Goal: Ask a question

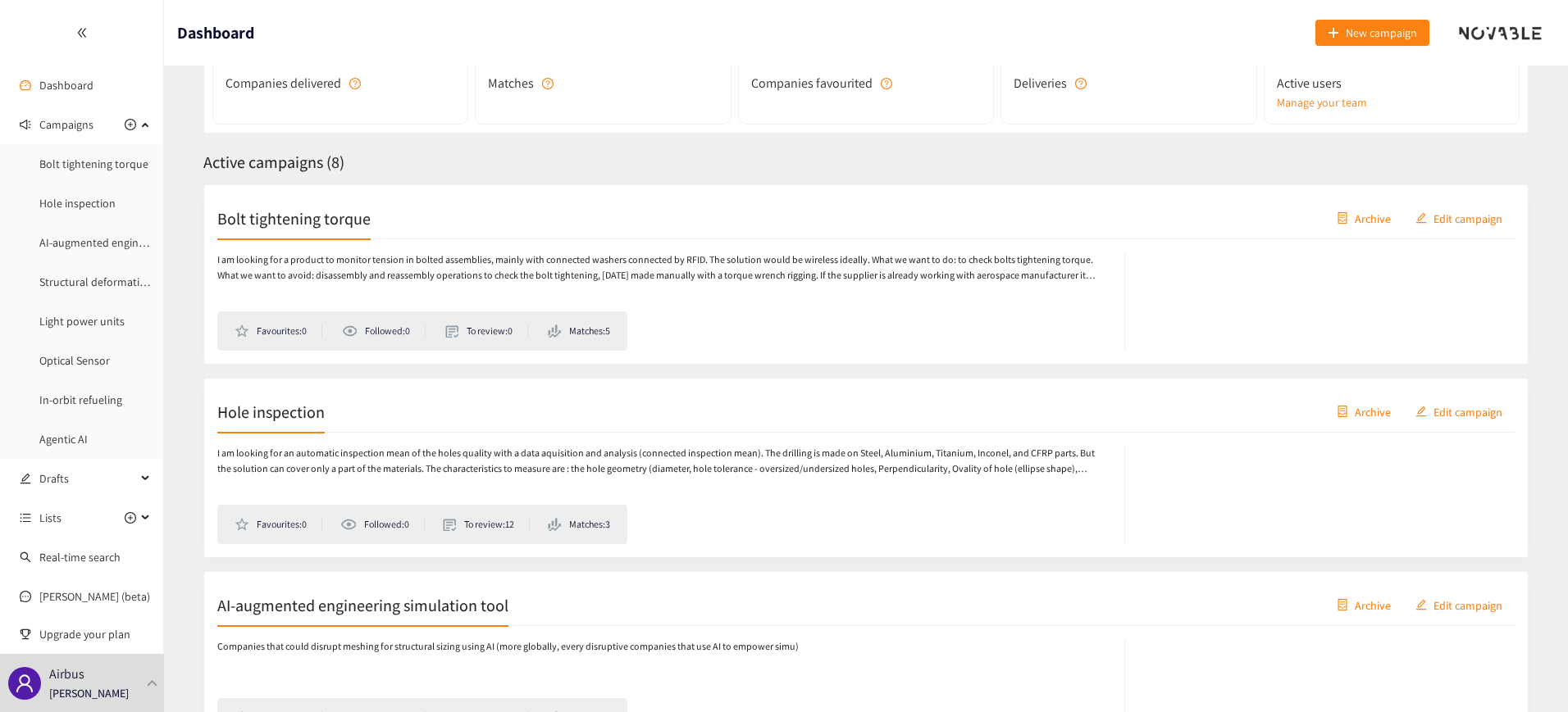
click at [325, 259] on p "I am looking for a product to monitor tension in bolted assemblies, mainly with…" at bounding box center [663, 268] width 891 height 31
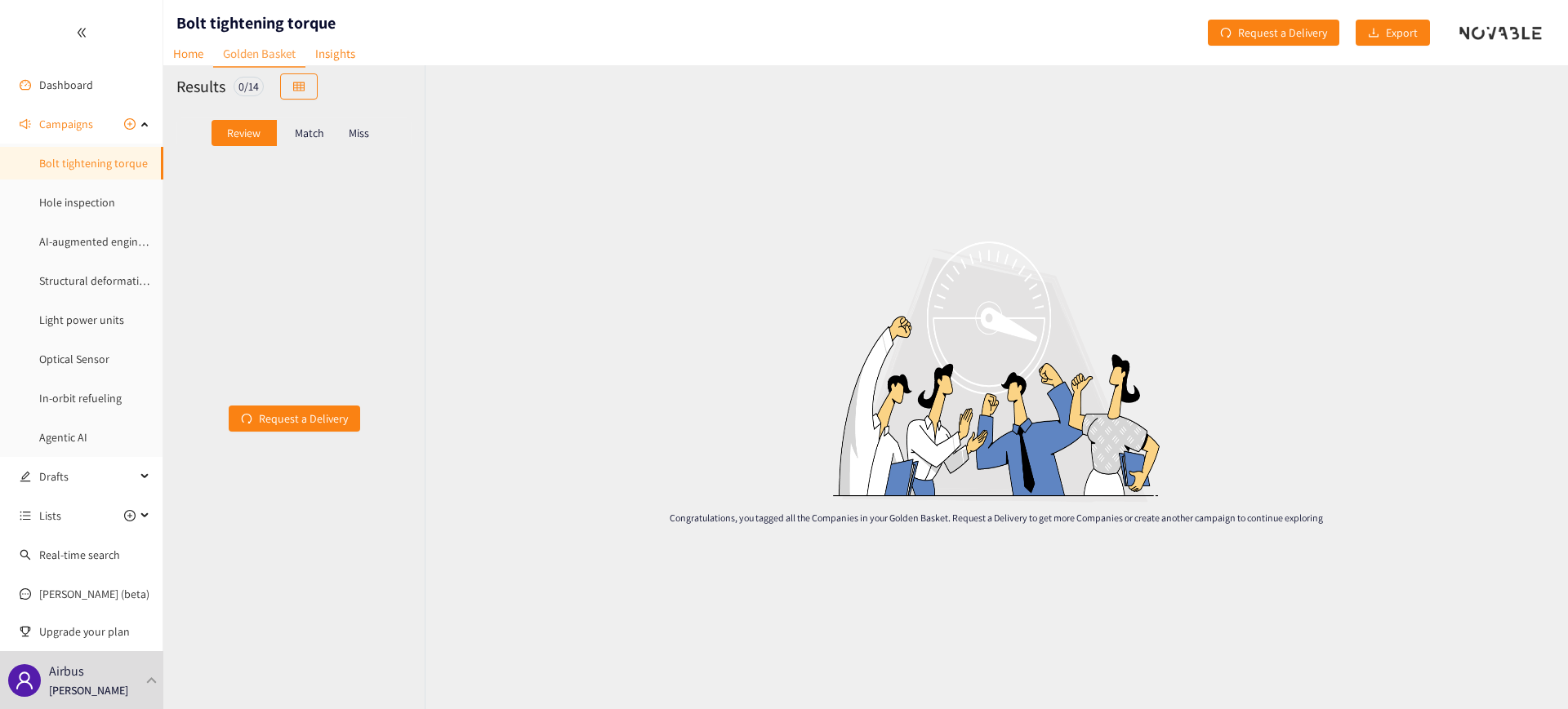
click at [312, 135] on p "Match" at bounding box center [310, 133] width 29 height 13
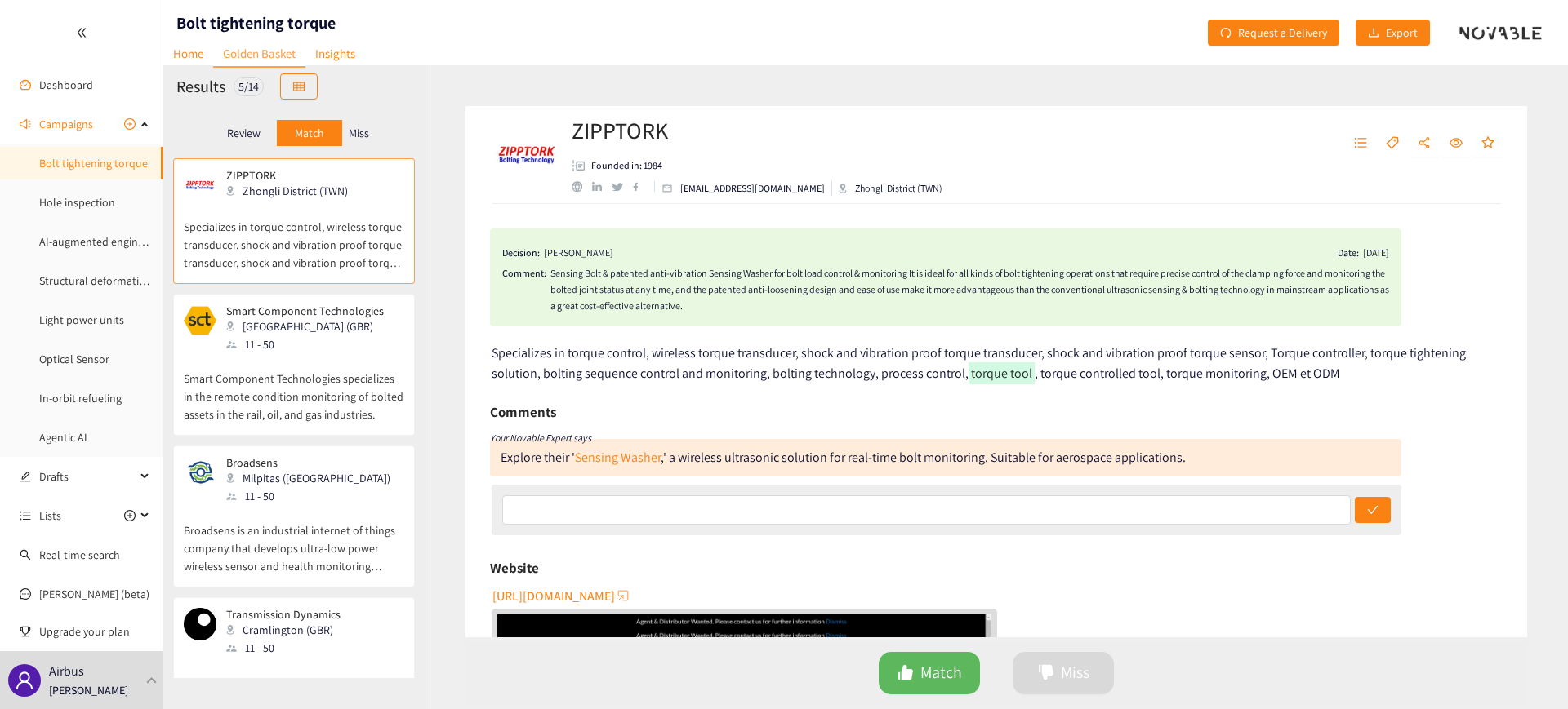
click at [331, 330] on div "[GEOGRAPHIC_DATA] (GBR)" at bounding box center [310, 327] width 168 height 18
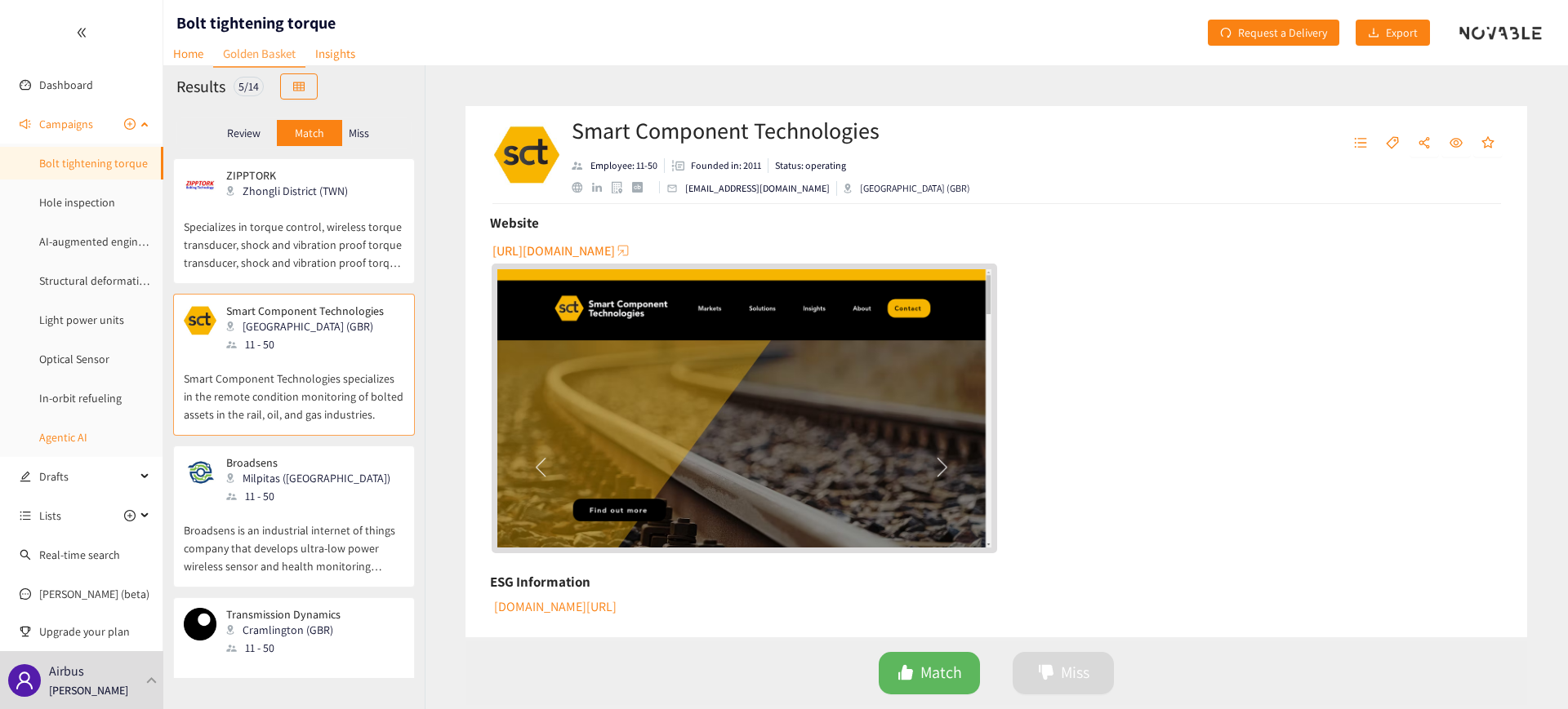
scroll to position [80, 0]
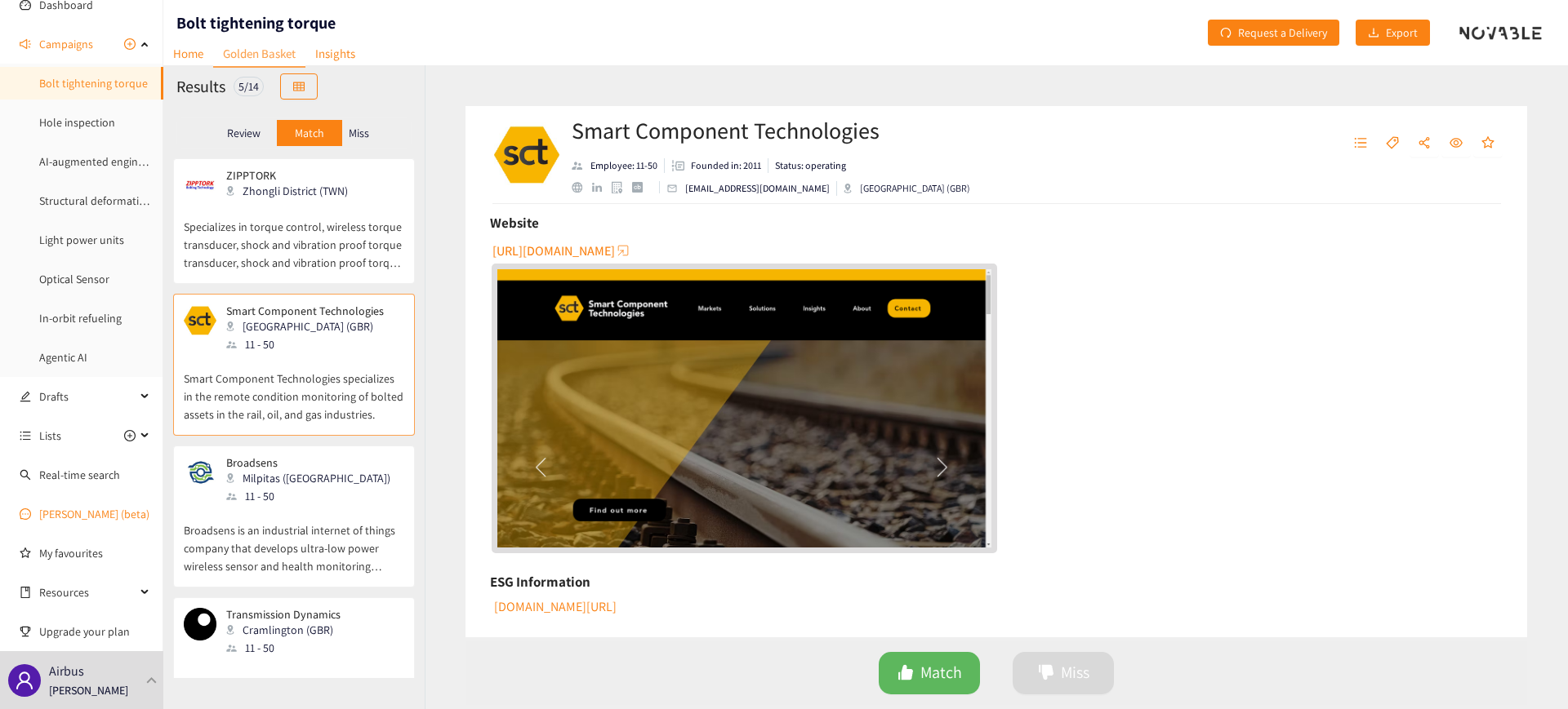
click at [76, 519] on link "[PERSON_NAME] (beta)" at bounding box center [94, 514] width 110 height 15
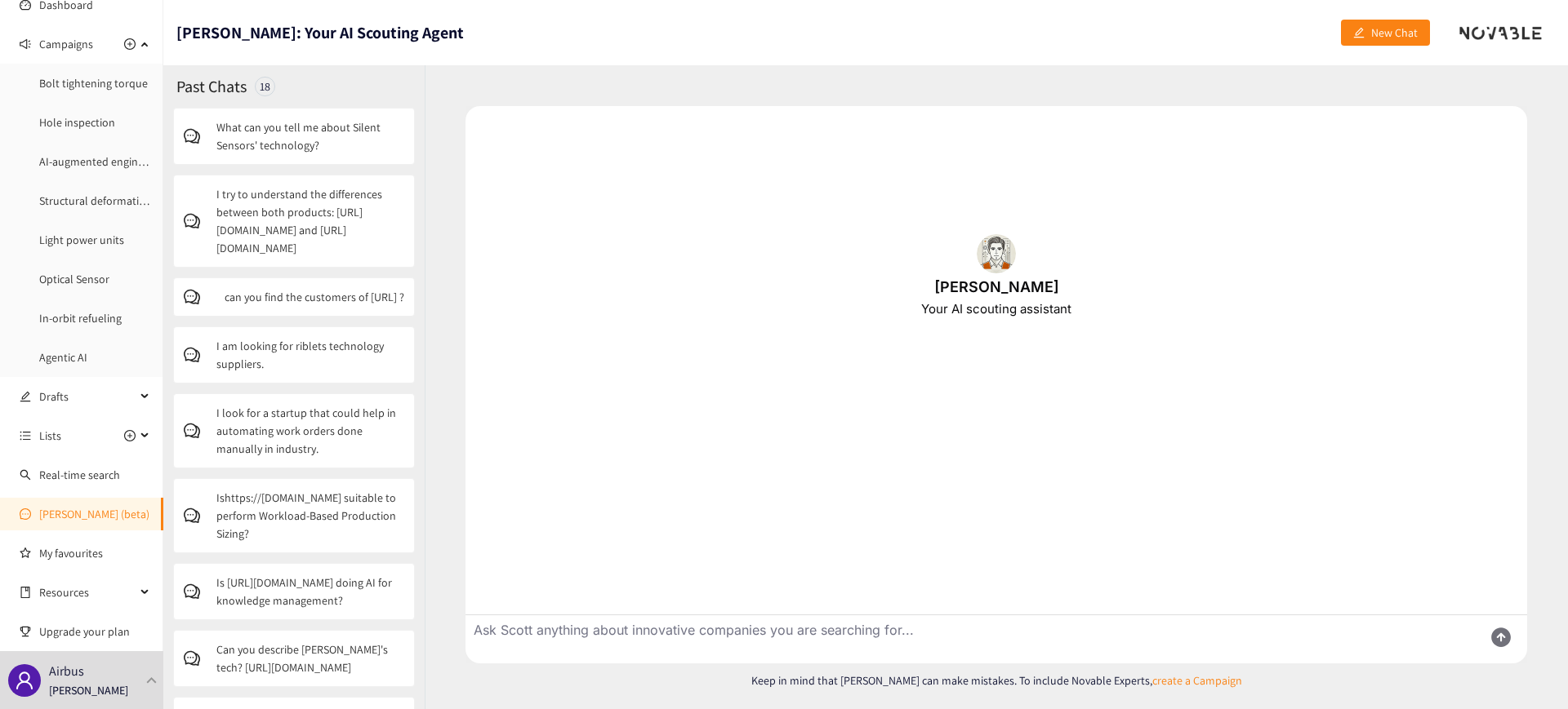
click at [555, 630] on textarea "Ask Scott anything about innovative companies you are searching for..." at bounding box center [967, 639] width 1004 height 48
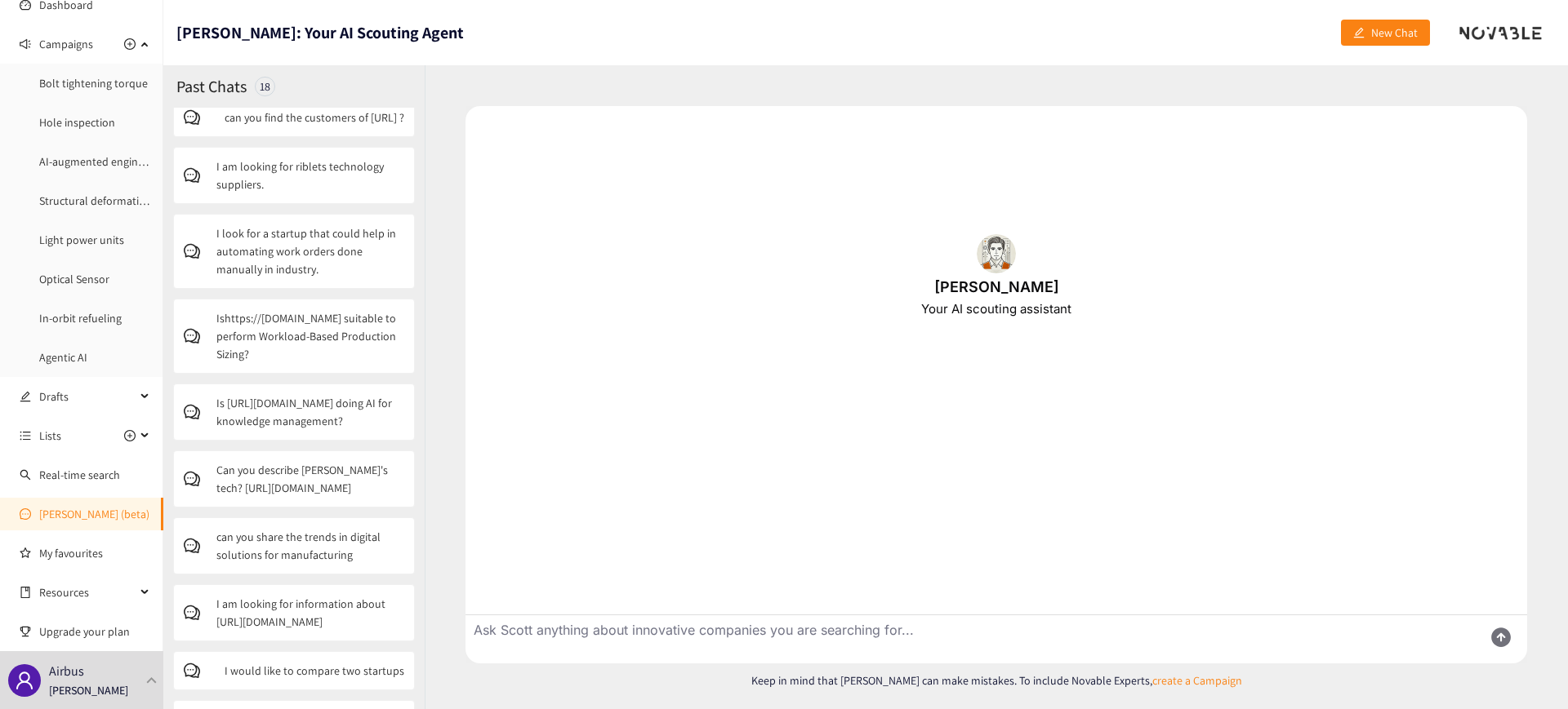
scroll to position [182, 0]
click at [335, 360] on p "Ishttps://[DOMAIN_NAME] suitable to perform Workload-Based Production Sizing?" at bounding box center [311, 333] width 188 height 54
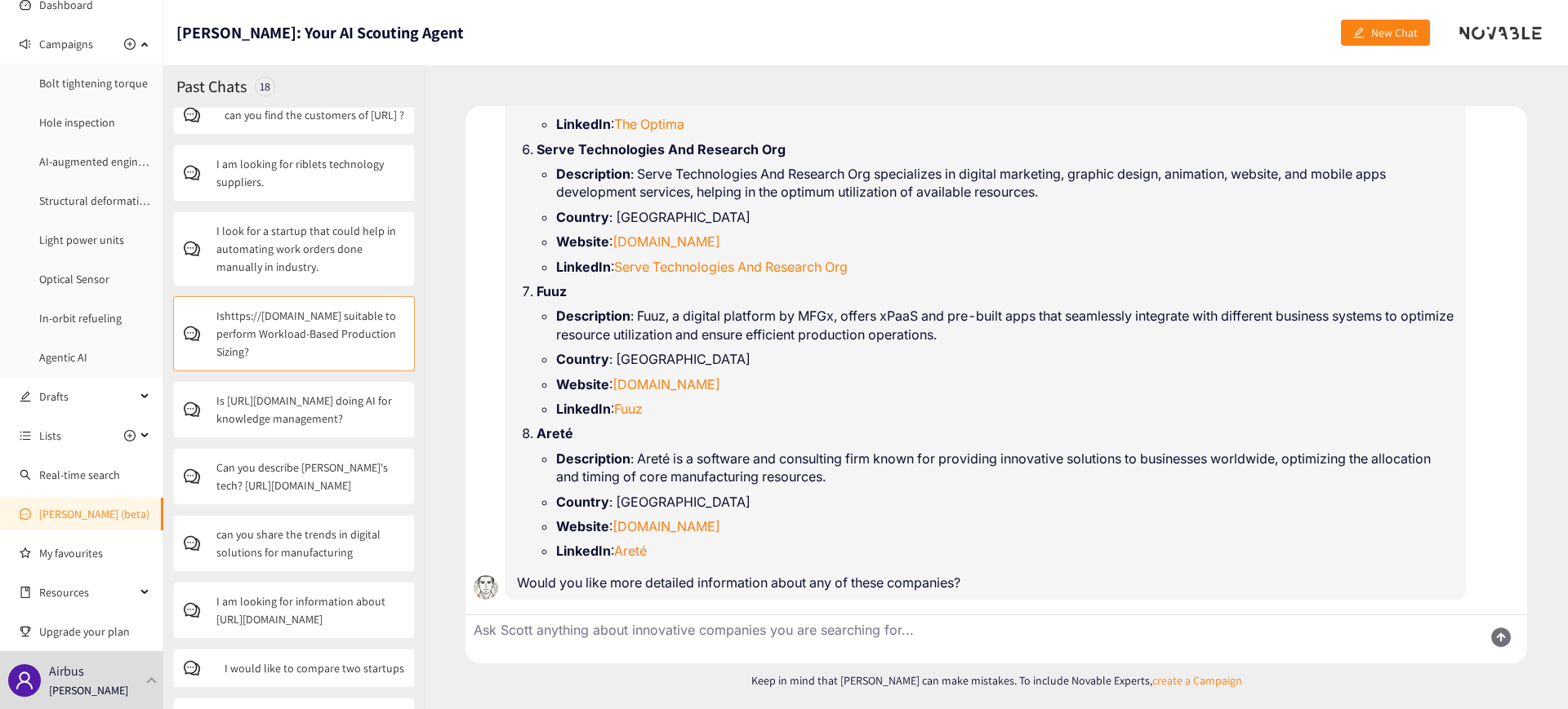
scroll to position [0, 0]
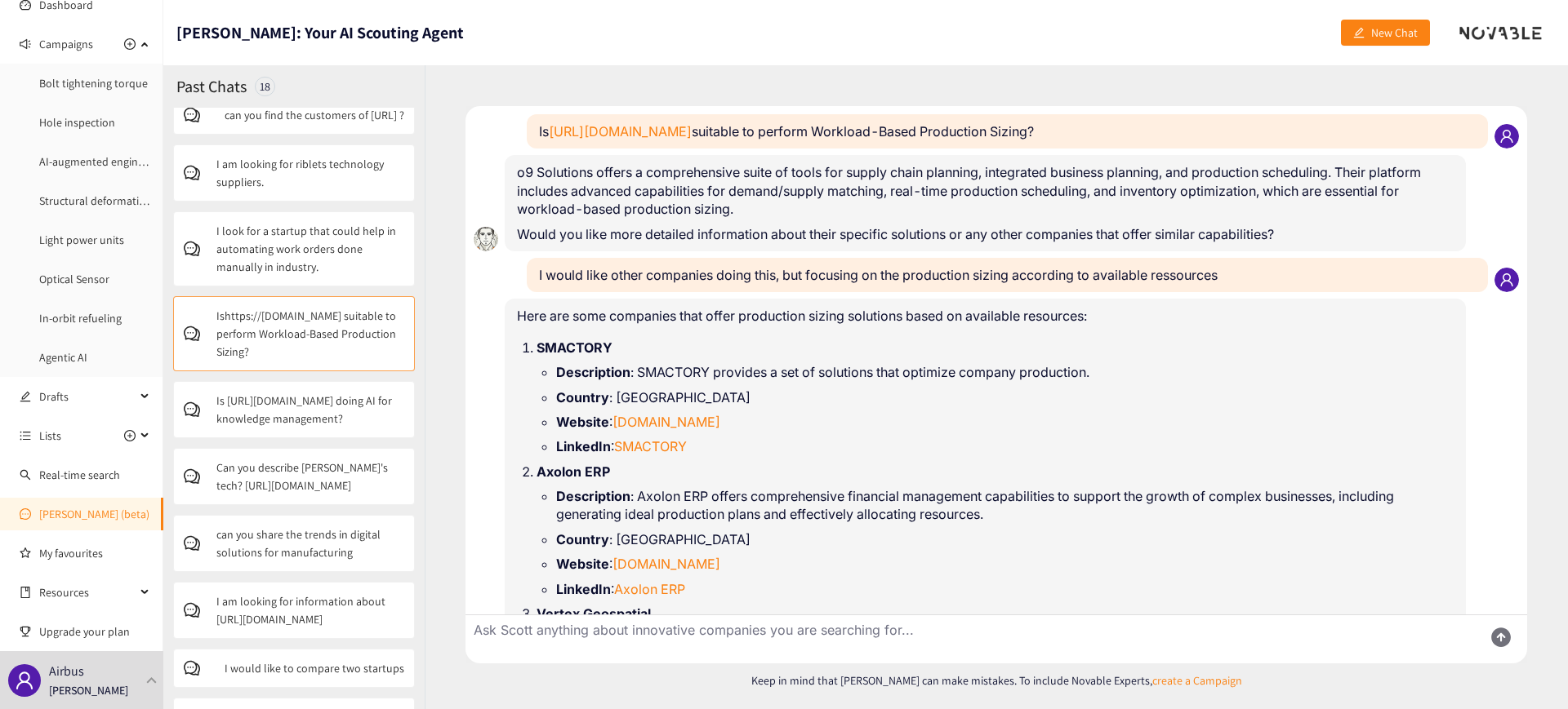
click at [508, 260] on div "Novable User I would like other companies doing this, but focusing on the produ…" at bounding box center [996, 275] width 1045 height 35
click at [142, 43] on icon at bounding box center [146, 43] width 8 height 0
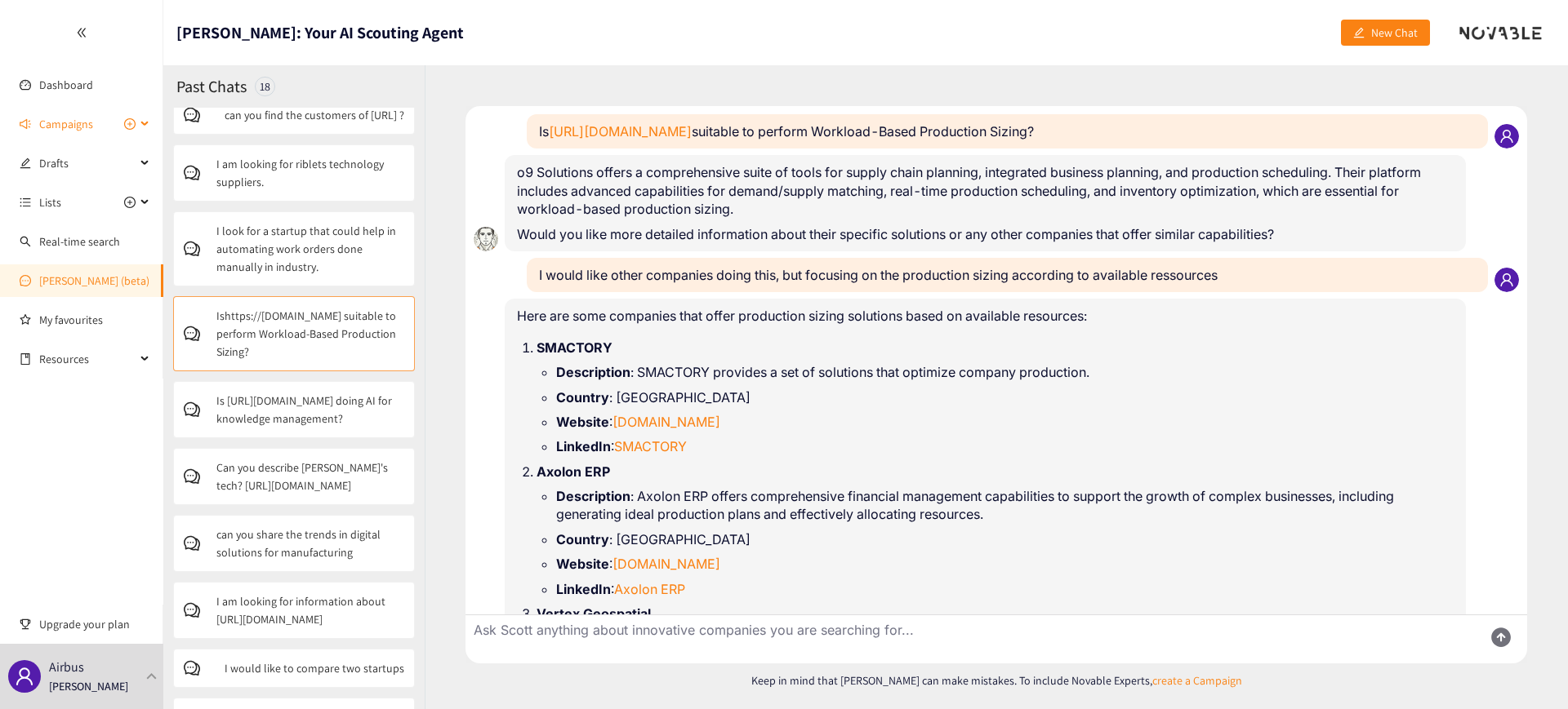
click at [144, 124] on icon at bounding box center [146, 124] width 8 height 0
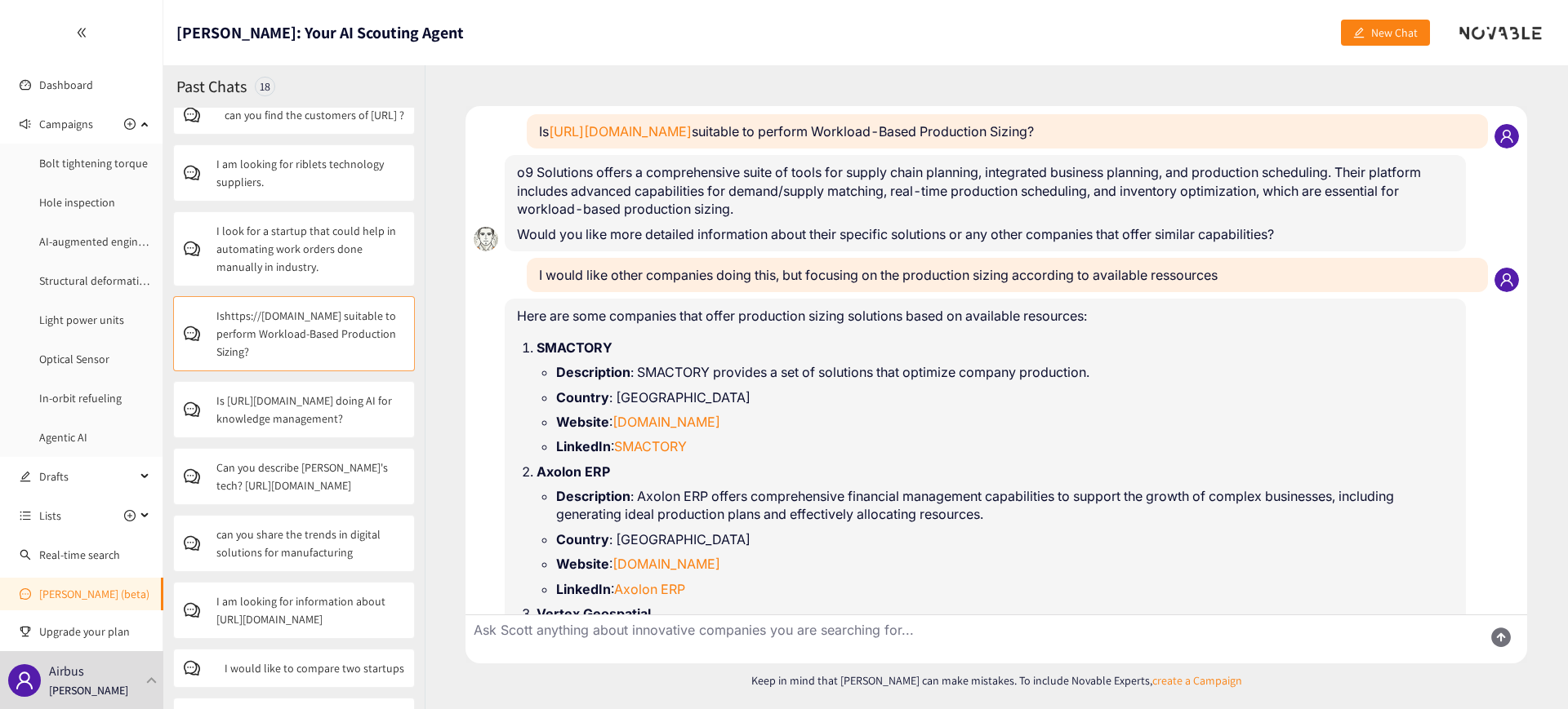
click at [440, 378] on div "Novable User Is [URL][DOMAIN_NAME] suitable to perform Workload-Based Productio…" at bounding box center [996, 388] width 1144 height 644
